Goal: Check status: Check status

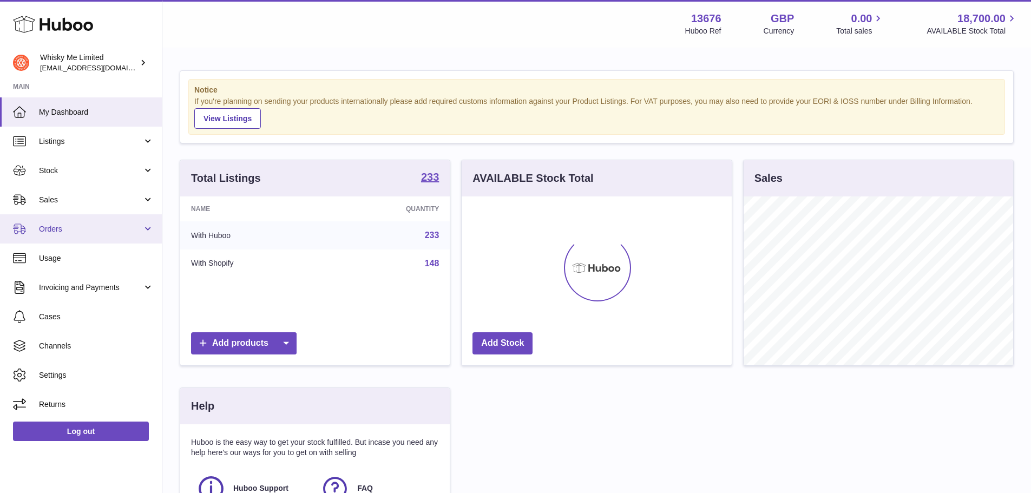
scroll to position [169, 270]
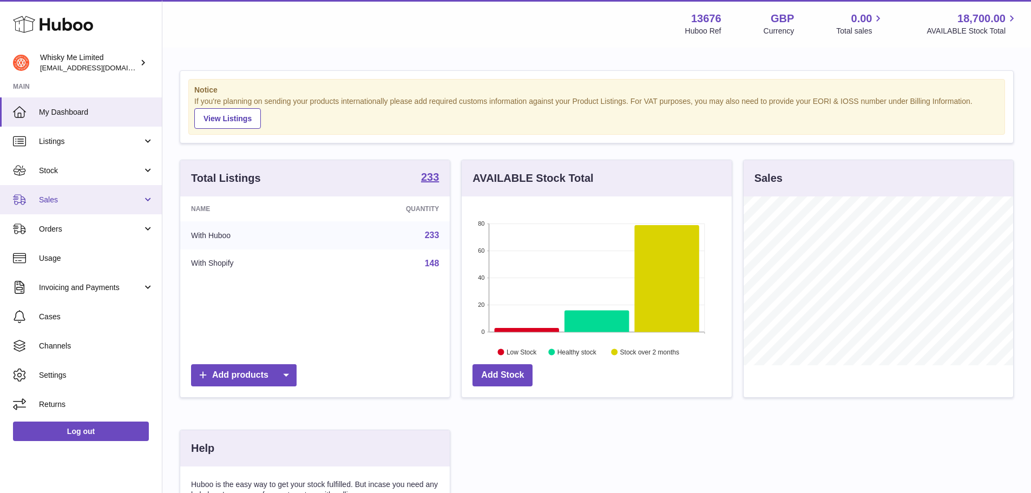
click at [71, 203] on span "Sales" at bounding box center [90, 200] width 103 height 10
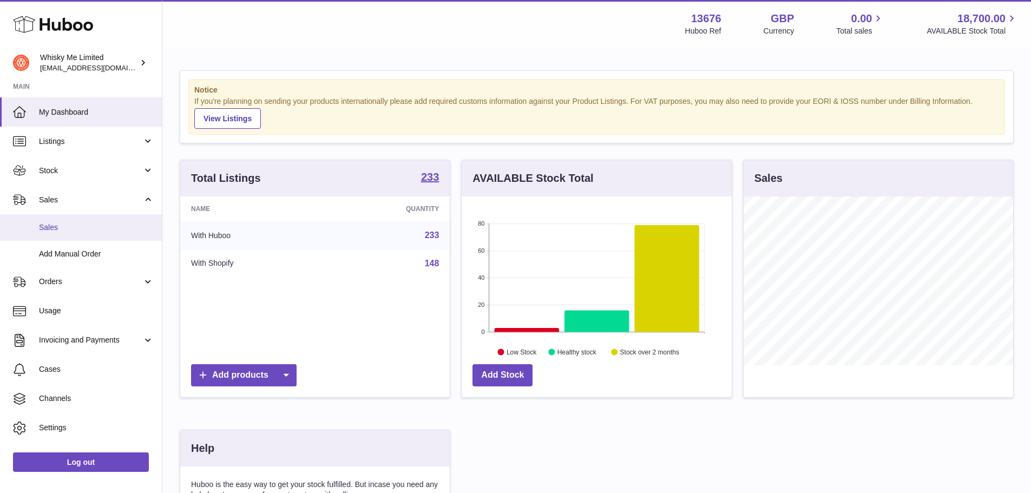
click at [93, 232] on span "Sales" at bounding box center [96, 227] width 115 height 10
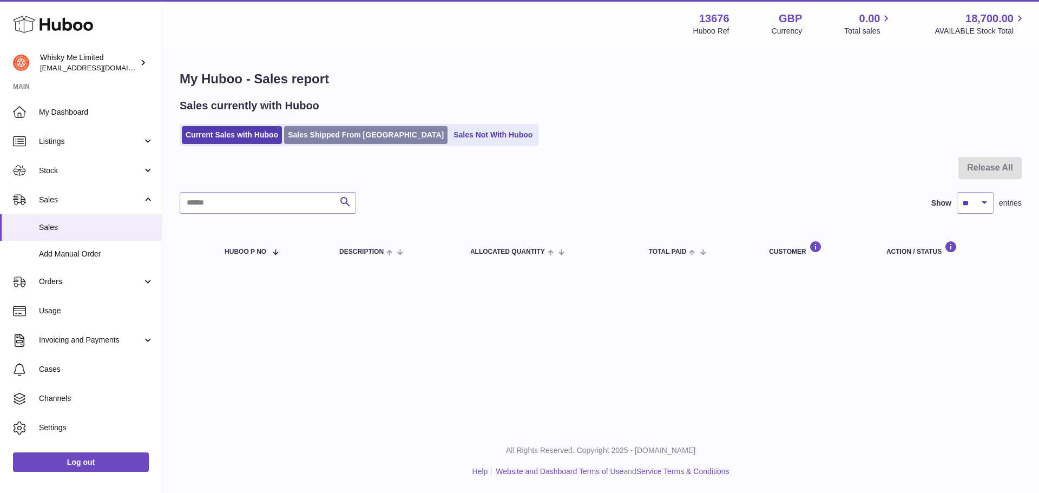
click at [369, 129] on link "Sales Shipped From [GEOGRAPHIC_DATA]" at bounding box center [365, 135] width 163 height 18
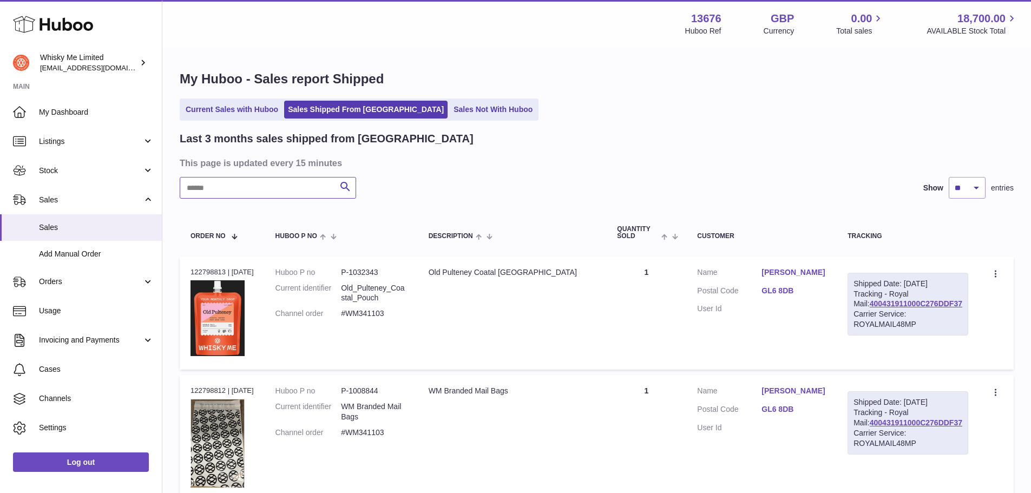
paste input "**********"
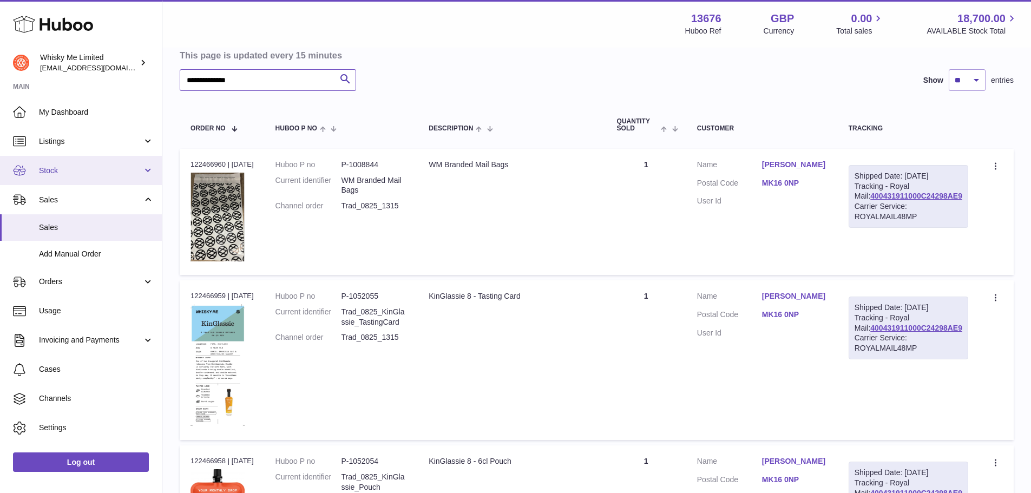
scroll to position [108, 0]
click at [210, 161] on div "Order no 122466960 | 7th Aug" at bounding box center [222, 164] width 63 height 10
copy div "122466960"
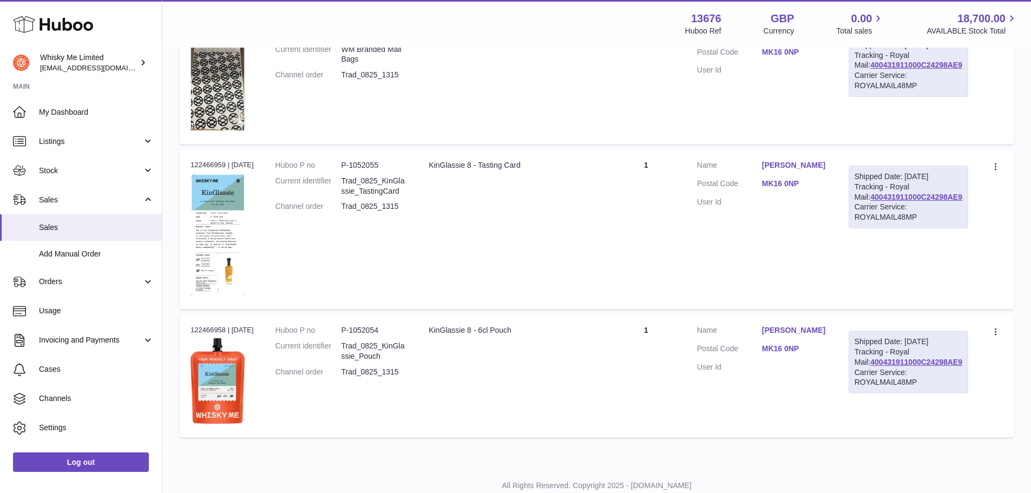
scroll to position [220, 0]
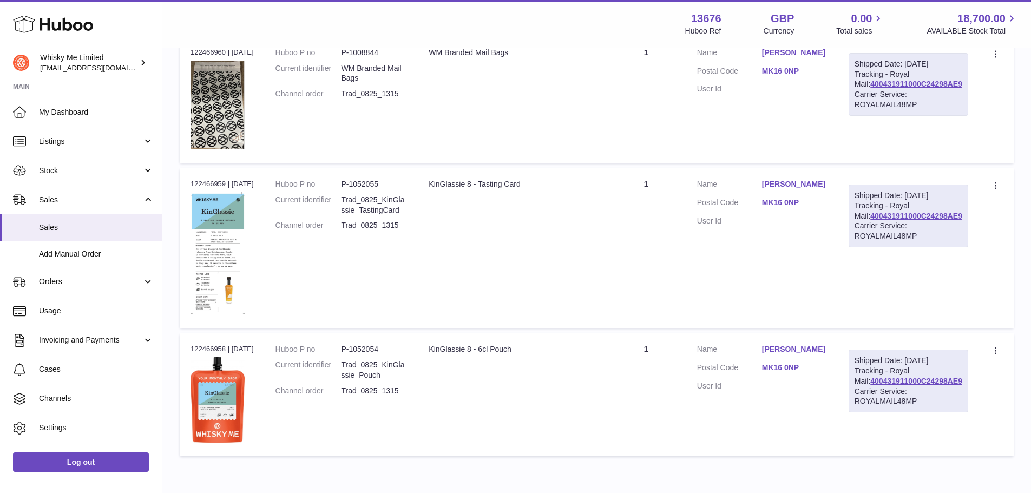
click at [371, 184] on dd "P-1052055" at bounding box center [374, 184] width 66 height 10
copy dd "1052055"
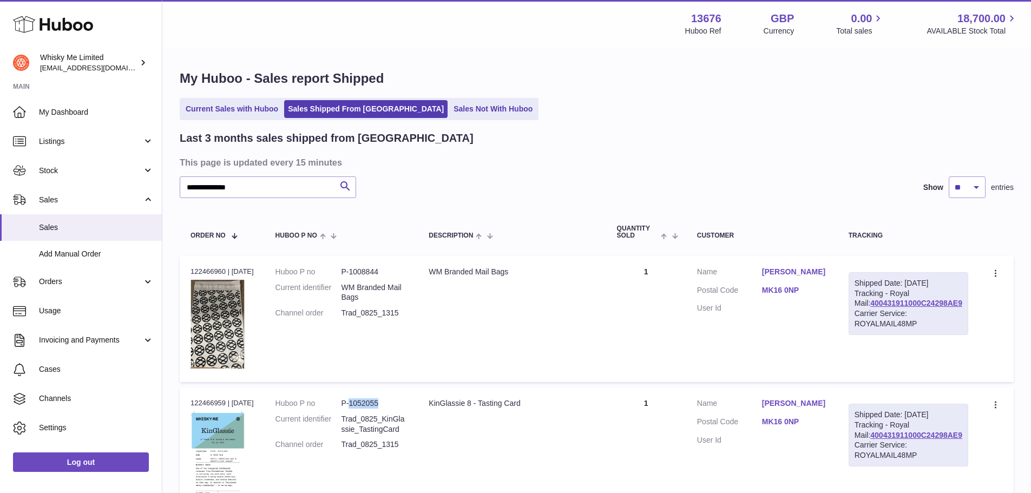
scroll to position [0, 0]
click at [287, 185] on input "**********" at bounding box center [268, 188] width 176 height 22
paste input "text"
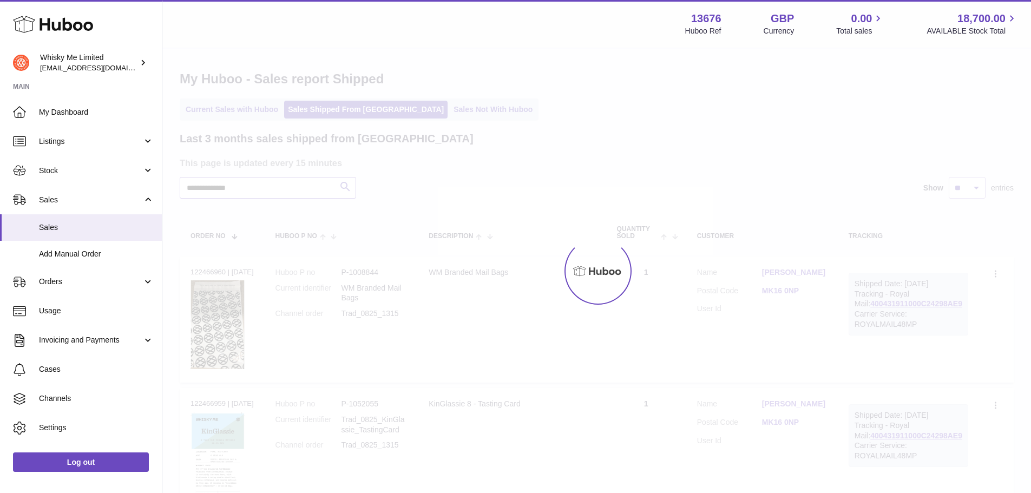
type input "**********"
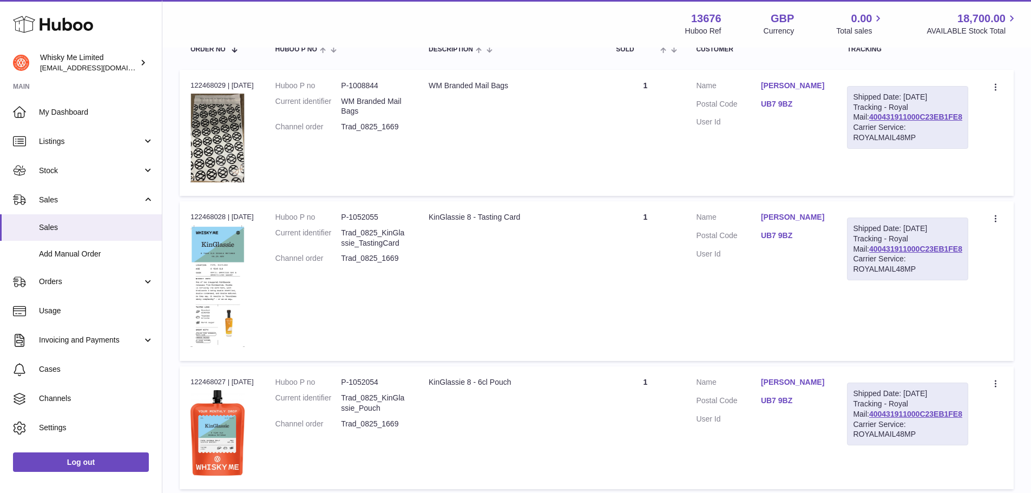
scroll to position [271, 0]
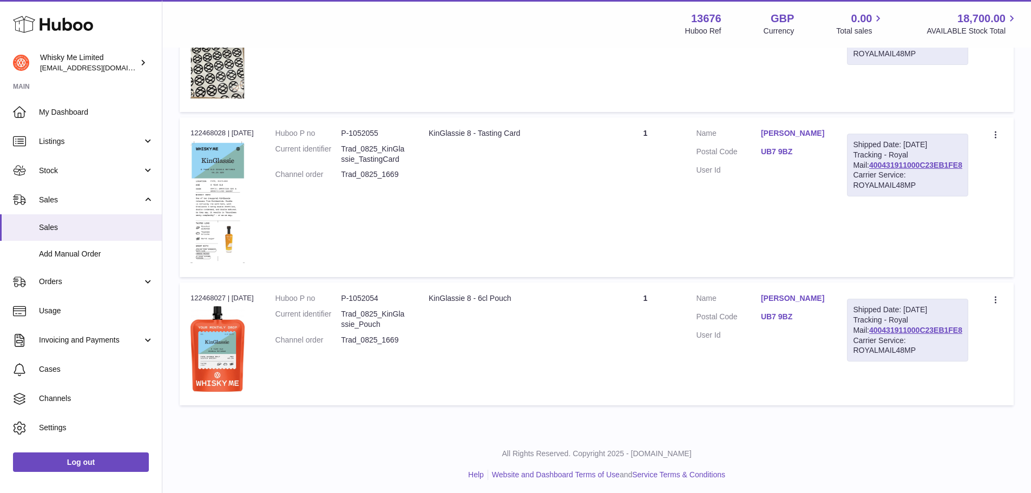
click at [212, 291] on td "Order no 122468027 | 7th Aug" at bounding box center [222, 344] width 85 height 123
copy div "122468027"
